Goal: Task Accomplishment & Management: Understand process/instructions

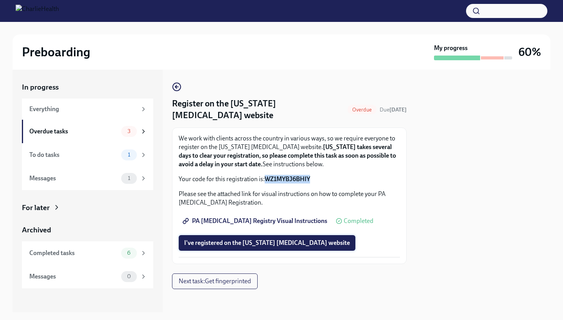
click at [306, 240] on span "I've registered on the [US_STATE] [MEDICAL_DATA] website" at bounding box center [267, 243] width 166 height 8
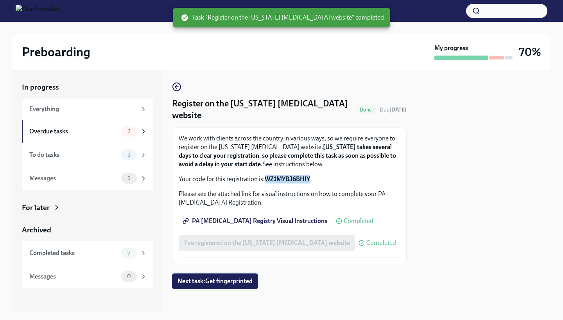
click at [229, 284] on span "Next task : Get fingerprinted" at bounding box center [214, 281] width 75 height 8
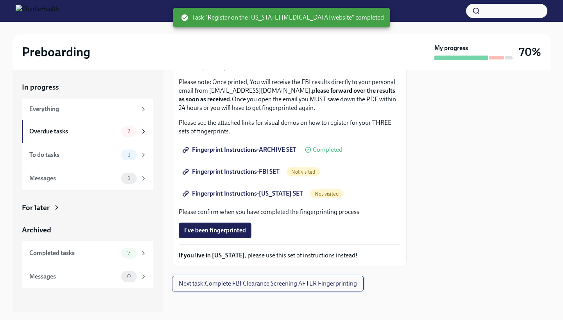
scroll to position [96, 0]
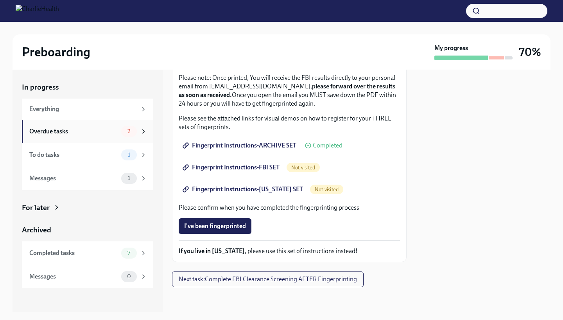
click at [104, 138] on div "Overdue tasks 2" at bounding box center [87, 131] width 131 height 23
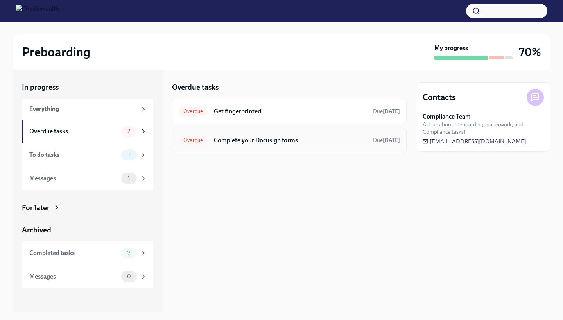
click at [237, 145] on div "Overdue Complete your Docusign forms Due [DATE]" at bounding box center [289, 140] width 221 height 13
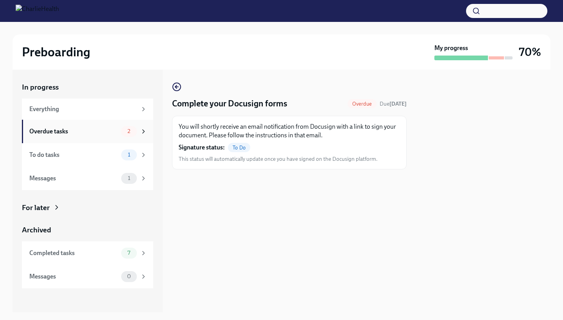
click at [140, 130] on icon at bounding box center [143, 131] width 7 height 7
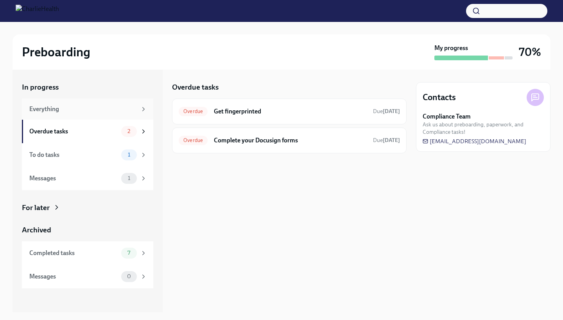
click at [120, 115] on div "Everything" at bounding box center [87, 108] width 131 height 21
